Goal: Task Accomplishment & Management: Use online tool/utility

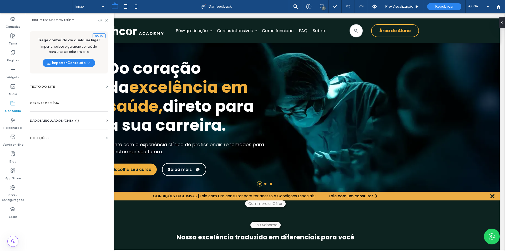
click at [59, 140] on section "COLEÇÕES" at bounding box center [69, 138] width 86 height 12
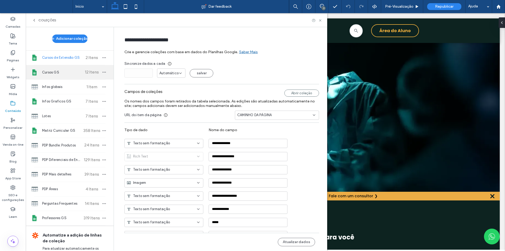
click at [60, 73] on span "Cursos GS" at bounding box center [61, 72] width 39 height 5
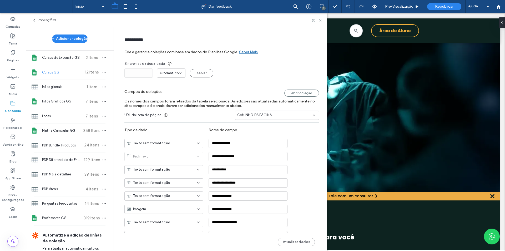
type input "*********"
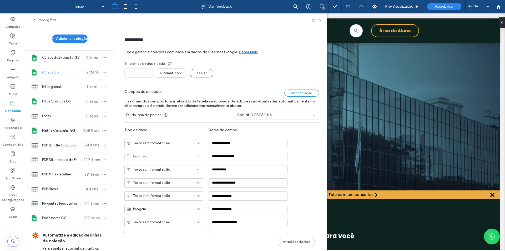
click at [296, 92] on div "Abrir coleção" at bounding box center [301, 92] width 35 height 7
click at [34, 18] on icon at bounding box center [34, 20] width 4 height 4
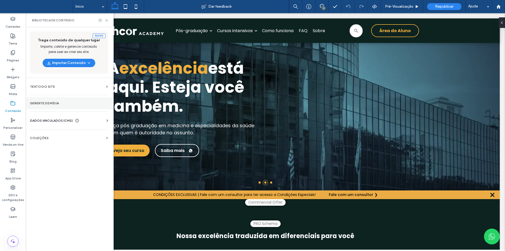
click at [54, 103] on label "Gerente de mídia" at bounding box center [69, 103] width 78 height 4
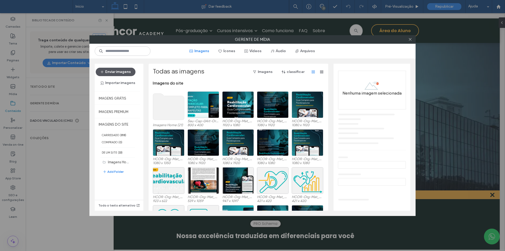
click at [122, 72] on button "Enviar imagens" at bounding box center [116, 72] width 40 height 8
click at [307, 50] on button "Arquivos" at bounding box center [305, 51] width 29 height 8
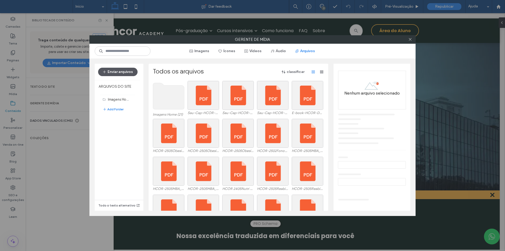
click at [117, 73] on button "Enviar arquivos" at bounding box center [117, 72] width 39 height 8
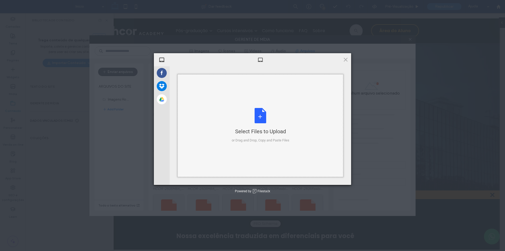
click at [259, 121] on div "Select Files to Upload or Drag and Drop, Copy and Paste Files" at bounding box center [261, 125] width 58 height 35
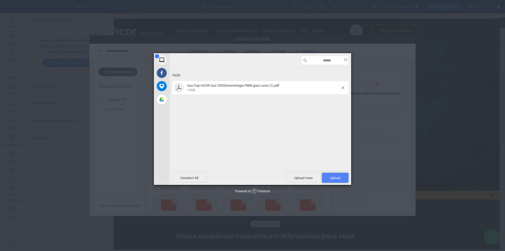
click at [333, 175] on span "Upload 1" at bounding box center [335, 178] width 27 height 10
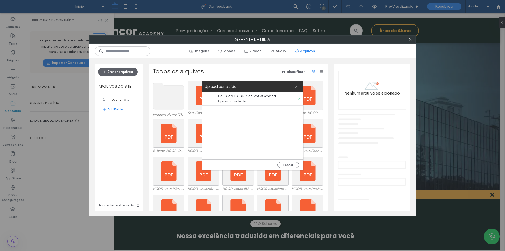
click at [296, 85] on icon at bounding box center [296, 86] width 3 height 3
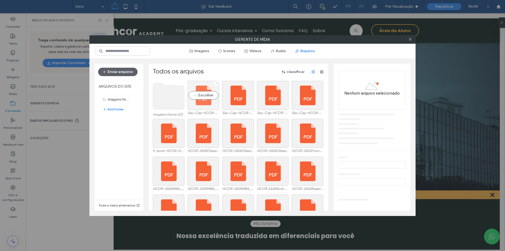
click at [193, 105] on div "Escolher" at bounding box center [204, 95] width 32 height 29
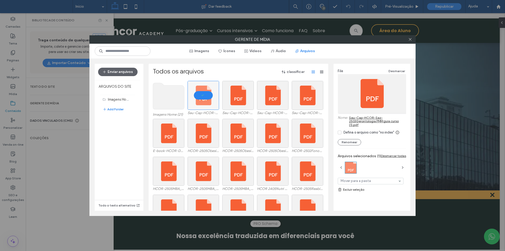
click at [372, 120] on link "Sau-Cap-HCOR-Saz-2503Gerontologia PMM guia curso (1).pdf" at bounding box center [377, 121] width 57 height 11
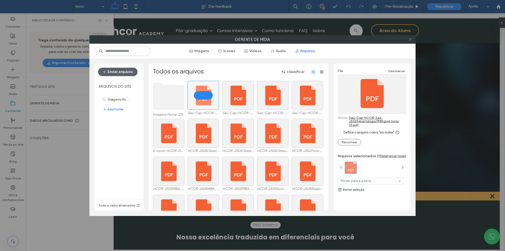
click at [410, 37] on span at bounding box center [410, 40] width 4 height 8
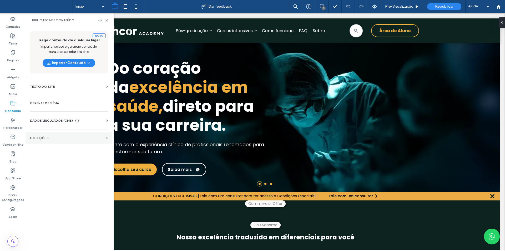
click at [58, 136] on section "COLEÇÕES" at bounding box center [69, 138] width 86 height 12
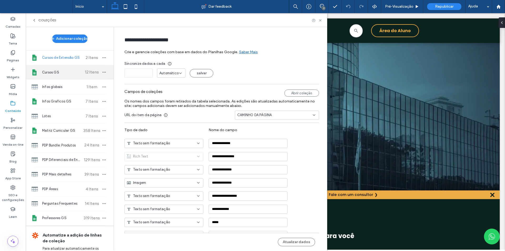
click at [61, 70] on span "Cursos GS" at bounding box center [61, 72] width 39 height 5
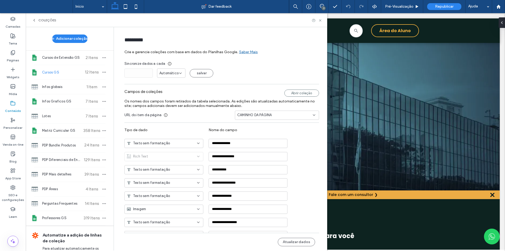
type input "*********"
click at [295, 243] on button "Atualizar dados" at bounding box center [296, 241] width 37 height 8
click at [102, 72] on icon "button" at bounding box center [104, 72] width 4 height 4
click at [116, 84] on span "Publicar coleção" at bounding box center [128, 82] width 27 height 5
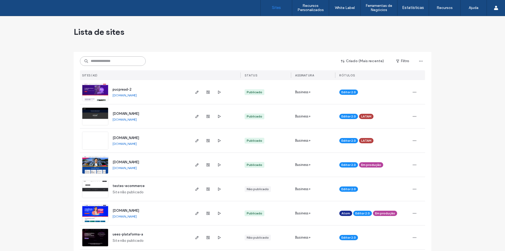
click at [113, 59] on input at bounding box center [113, 60] width 66 height 9
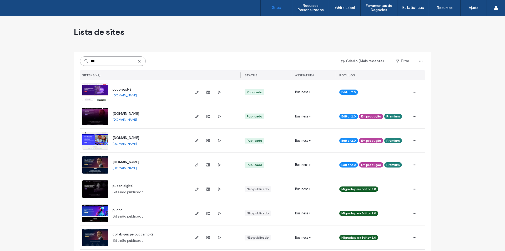
type input "***"
click at [106, 62] on input "***" at bounding box center [113, 60] width 66 height 9
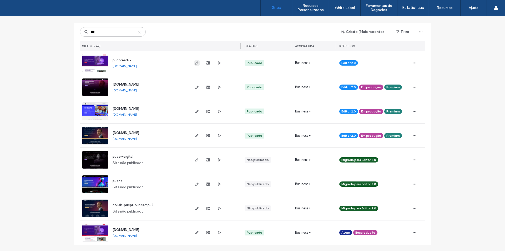
click at [196, 62] on use "button" at bounding box center [196, 62] width 3 height 3
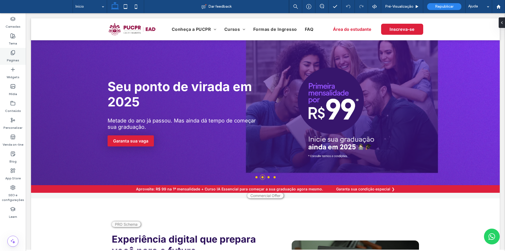
click at [15, 54] on icon at bounding box center [12, 52] width 5 height 5
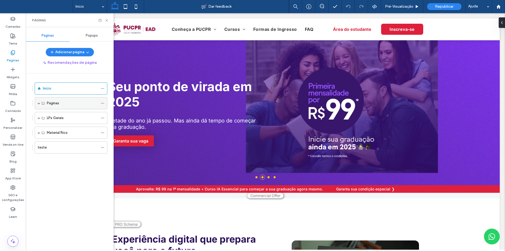
click at [40, 102] on span at bounding box center [39, 103] width 3 height 3
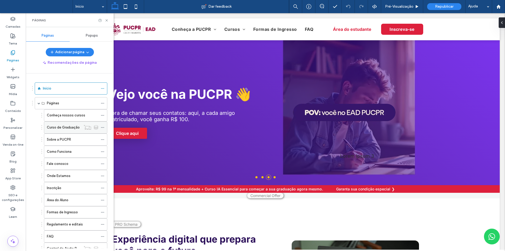
click at [56, 125] on label "Curso de Graduação" at bounding box center [63, 127] width 33 height 9
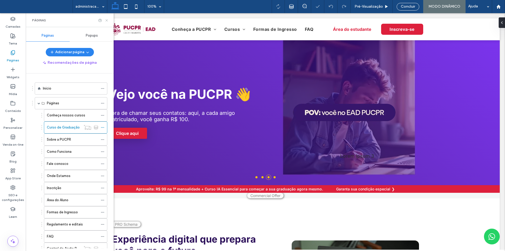
click at [107, 21] on use at bounding box center [106, 20] width 2 height 2
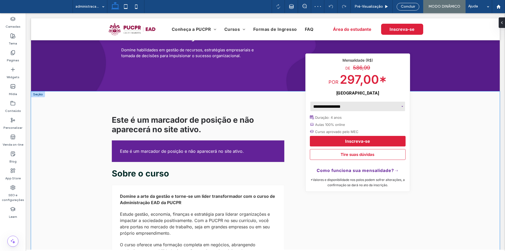
scroll to position [132, 0]
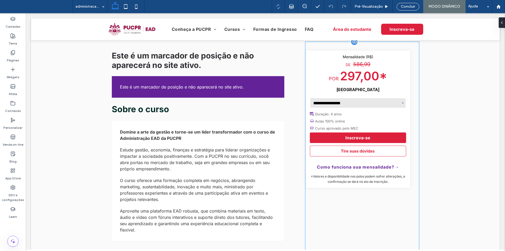
click at [342, 210] on div "**********" at bounding box center [362, 219] width 114 height 354
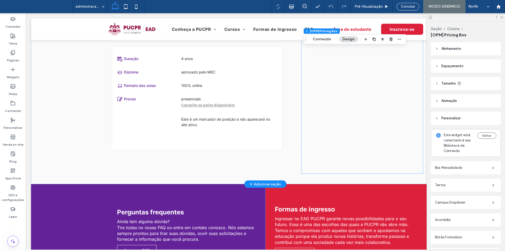
scroll to position [631, 0]
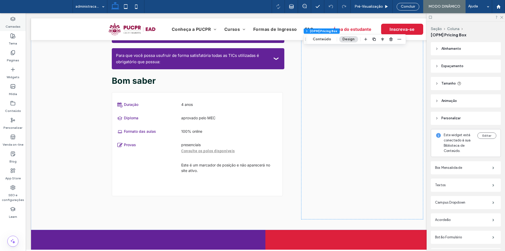
drag, startPoint x: 16, startPoint y: 22, endPoint x: 0, endPoint y: 77, distance: 56.9
click at [16, 22] on label "Camadas" at bounding box center [13, 25] width 15 height 7
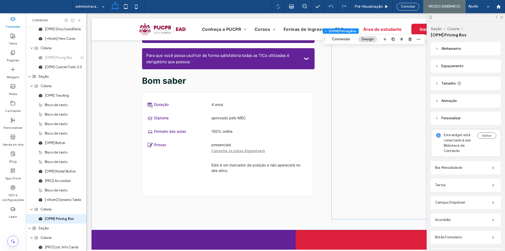
scroll to position [110, 0]
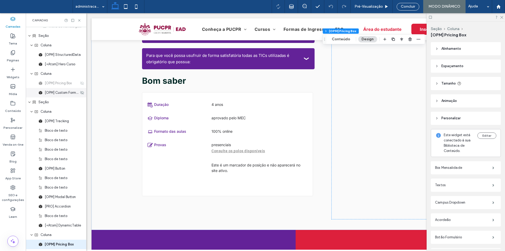
click at [61, 92] on span "[OPM] Custom Form 2.0" at bounding box center [62, 92] width 34 height 5
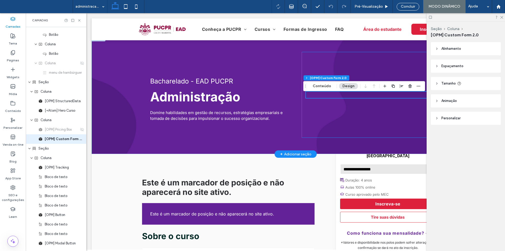
scroll to position [0, 0]
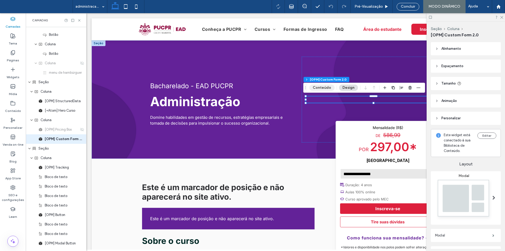
click at [323, 86] on button "Conteúdo" at bounding box center [321, 87] width 25 height 6
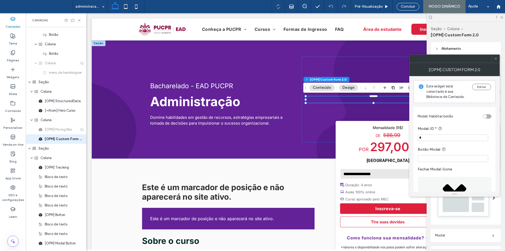
click at [497, 60] on icon at bounding box center [496, 59] width 4 height 4
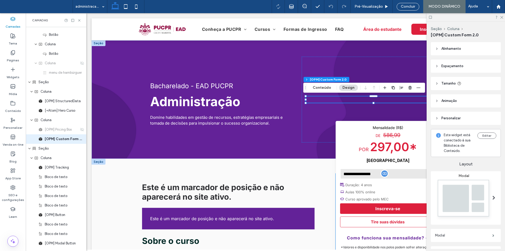
click at [367, 152] on p "297,00*" at bounding box center [388, 148] width 96 height 14
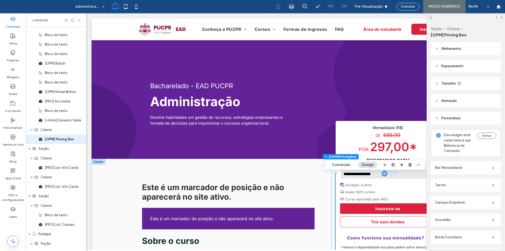
scroll to position [215, 0]
click at [338, 163] on button "Conteúdo" at bounding box center [340, 164] width 25 height 6
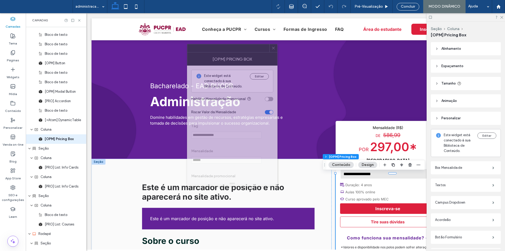
drag, startPoint x: 434, startPoint y: 67, endPoint x: 212, endPoint y: 56, distance: 222.5
click at [212, 56] on div "[OPM] Pricing Box" at bounding box center [232, 58] width 90 height 13
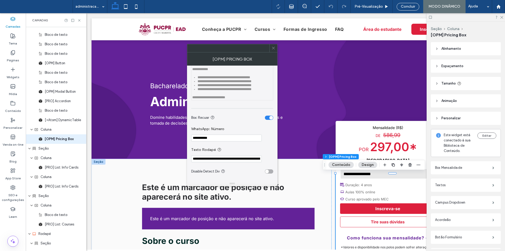
scroll to position [894, 0]
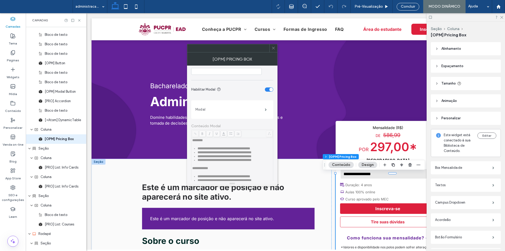
click at [251, 115] on label "Modal" at bounding box center [229, 109] width 69 height 11
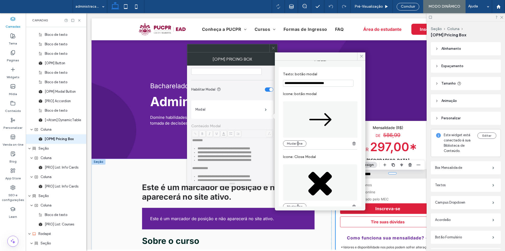
scroll to position [18, 0]
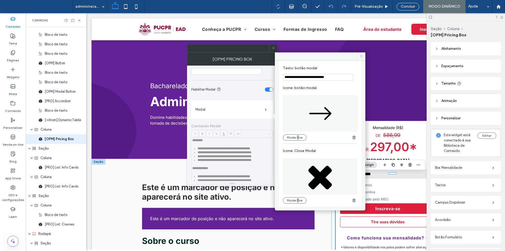
click at [361, 58] on icon at bounding box center [362, 56] width 4 height 4
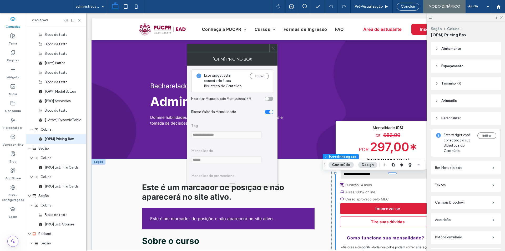
scroll to position [0, 0]
drag, startPoint x: 274, startPoint y: 46, endPoint x: 99, endPoint y: 47, distance: 175.4
click at [274, 46] on span at bounding box center [273, 48] width 4 height 8
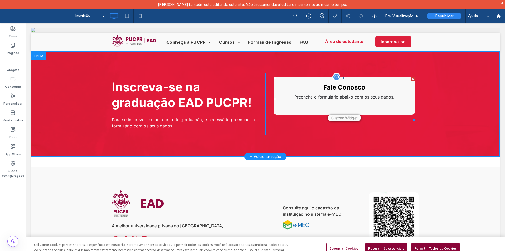
click at [346, 118] on span at bounding box center [344, 99] width 141 height 44
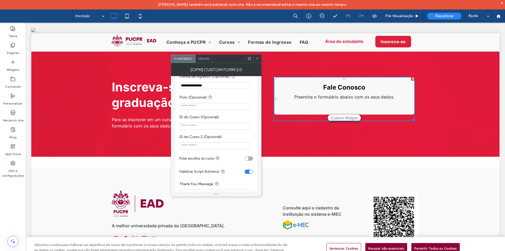
scroll to position [158, 0]
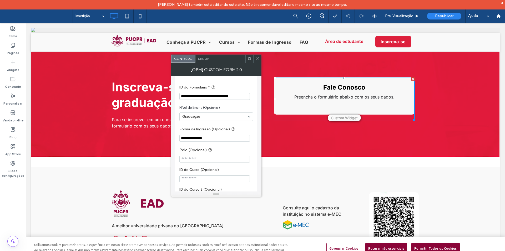
click at [256, 57] on icon at bounding box center [257, 59] width 4 height 4
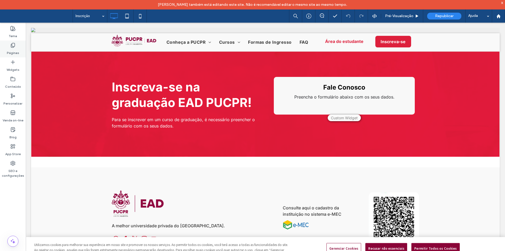
click at [12, 47] on use at bounding box center [13, 45] width 4 height 4
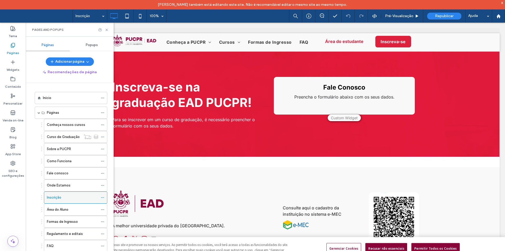
click at [102, 197] on icon at bounding box center [103, 197] width 4 height 4
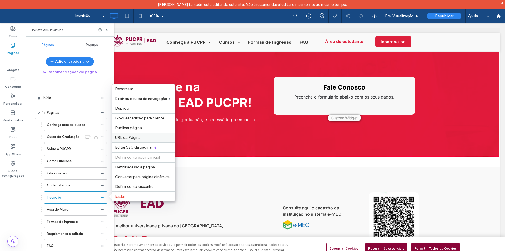
click at [136, 139] on span "URL da Página" at bounding box center [127, 137] width 25 height 4
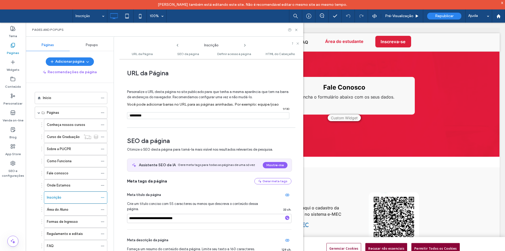
click at [161, 119] on input "notEmpty" at bounding box center [208, 115] width 162 height 7
click at [297, 29] on icon at bounding box center [296, 30] width 4 height 4
